Goal: Navigation & Orientation: Find specific page/section

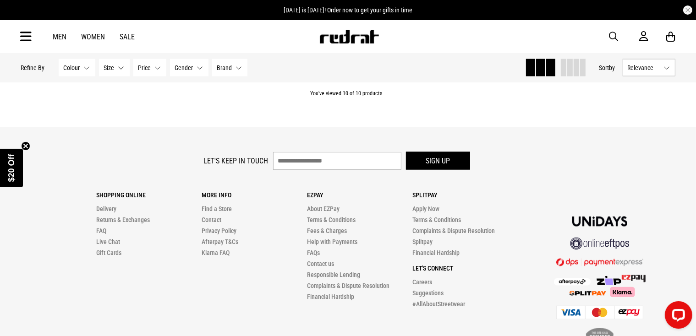
scroll to position [1612, 0]
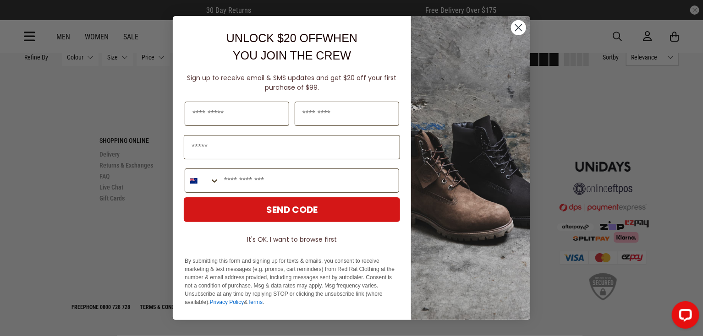
click at [520, 30] on circle "Close dialog" at bounding box center [518, 27] width 15 height 15
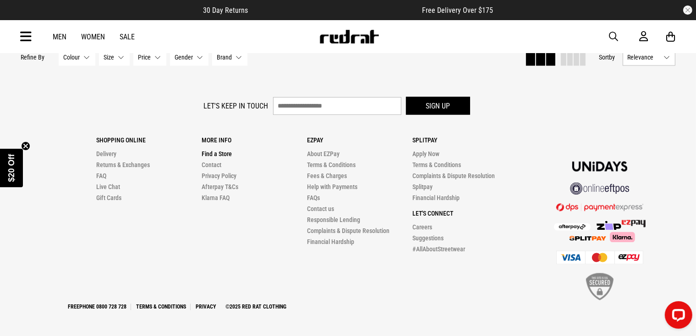
click at [208, 153] on link "Find a Store" at bounding box center [217, 154] width 30 height 7
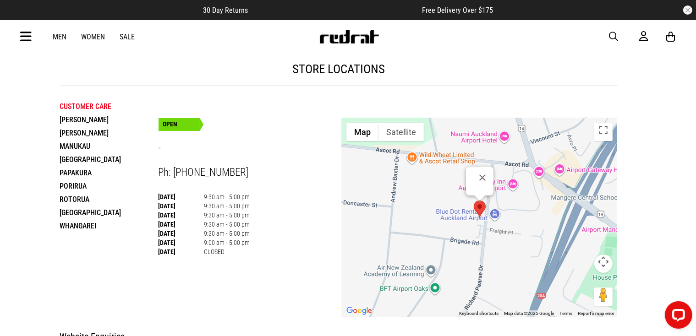
click at [474, 201] on area at bounding box center [474, 201] width 0 height 0
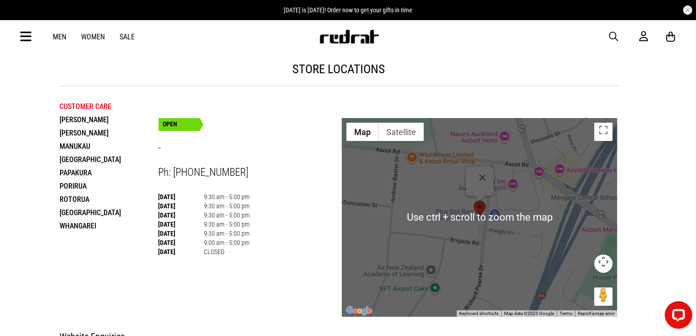
scroll to position [46, 0]
